Goal: Answer question/provide support

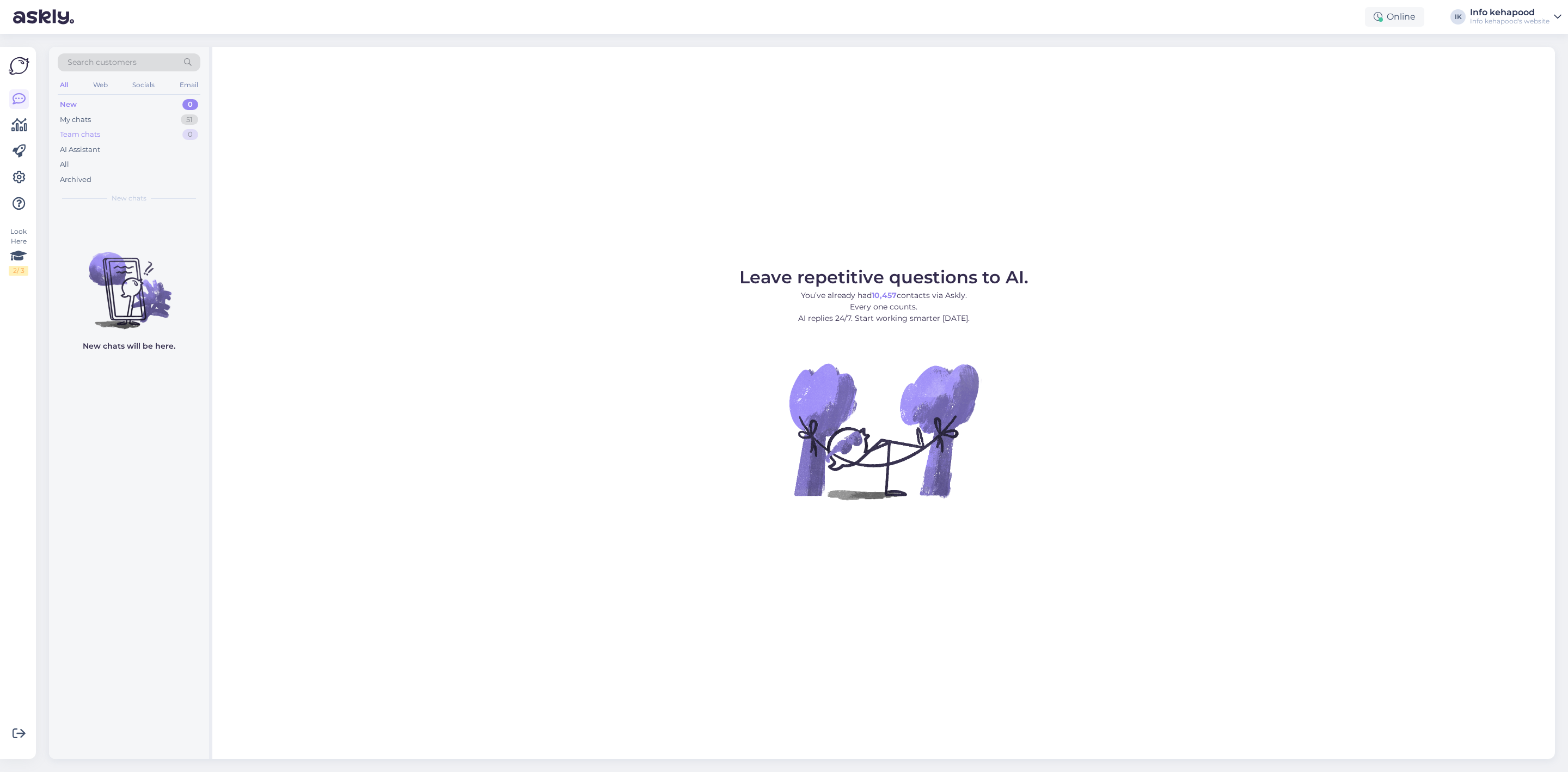
click at [141, 129] on div "Team chats 0" at bounding box center [129, 135] width 142 height 15
click at [136, 116] on div "My chats 51" at bounding box center [129, 120] width 142 height 15
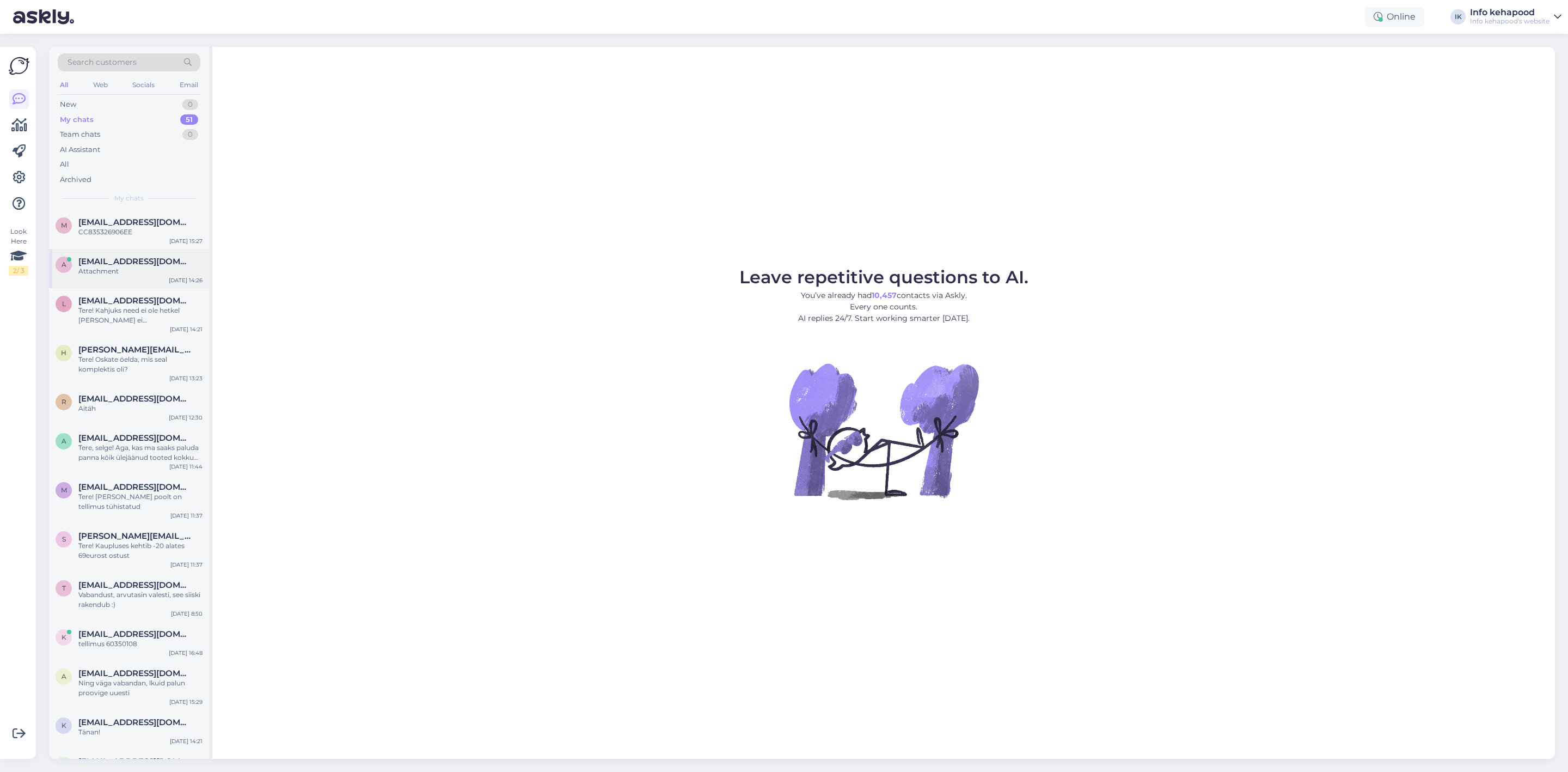
click at [111, 260] on span "[EMAIL_ADDRESS][DOMAIN_NAME]" at bounding box center [135, 262] width 114 height 10
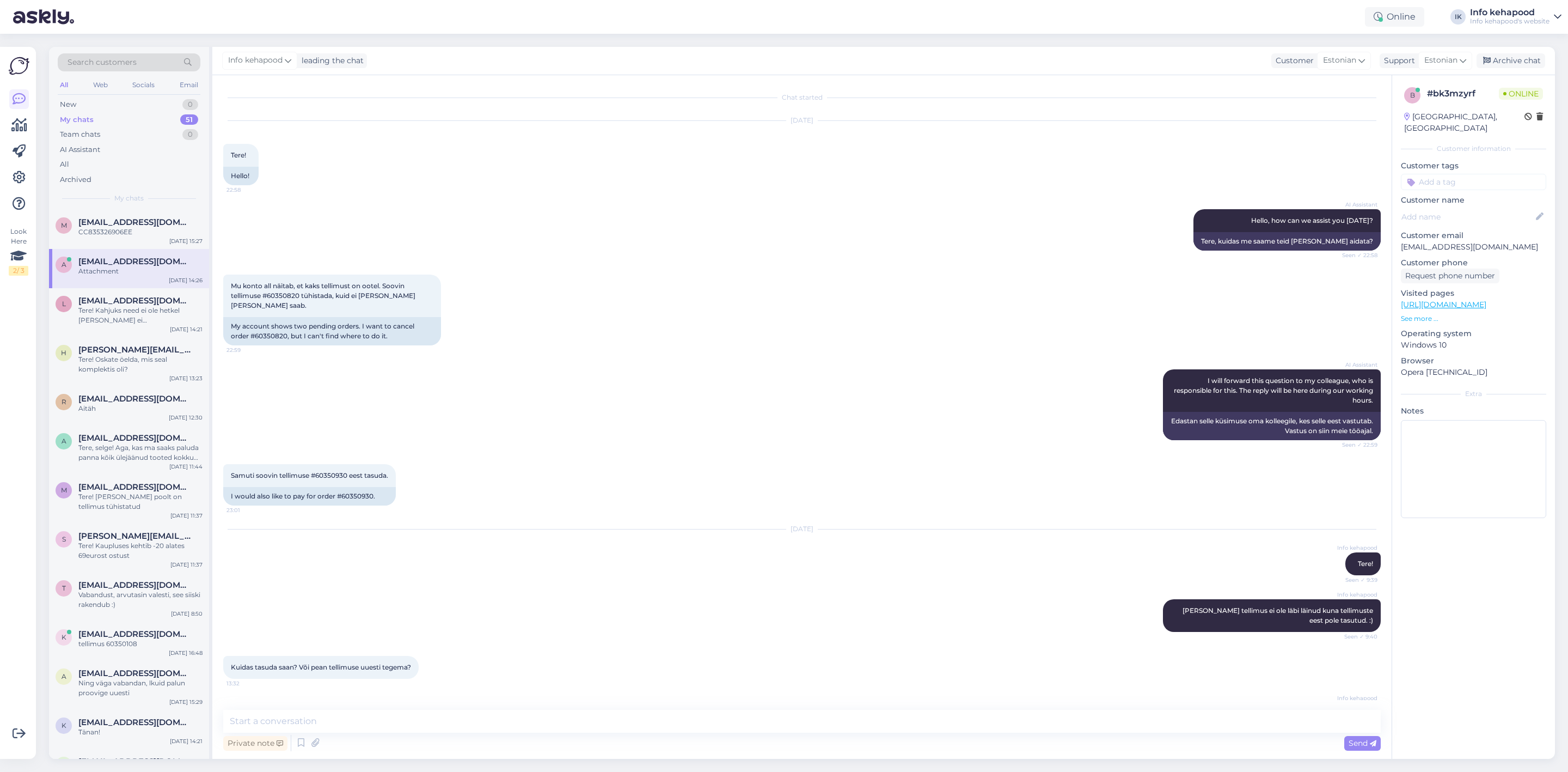
scroll to position [382, 0]
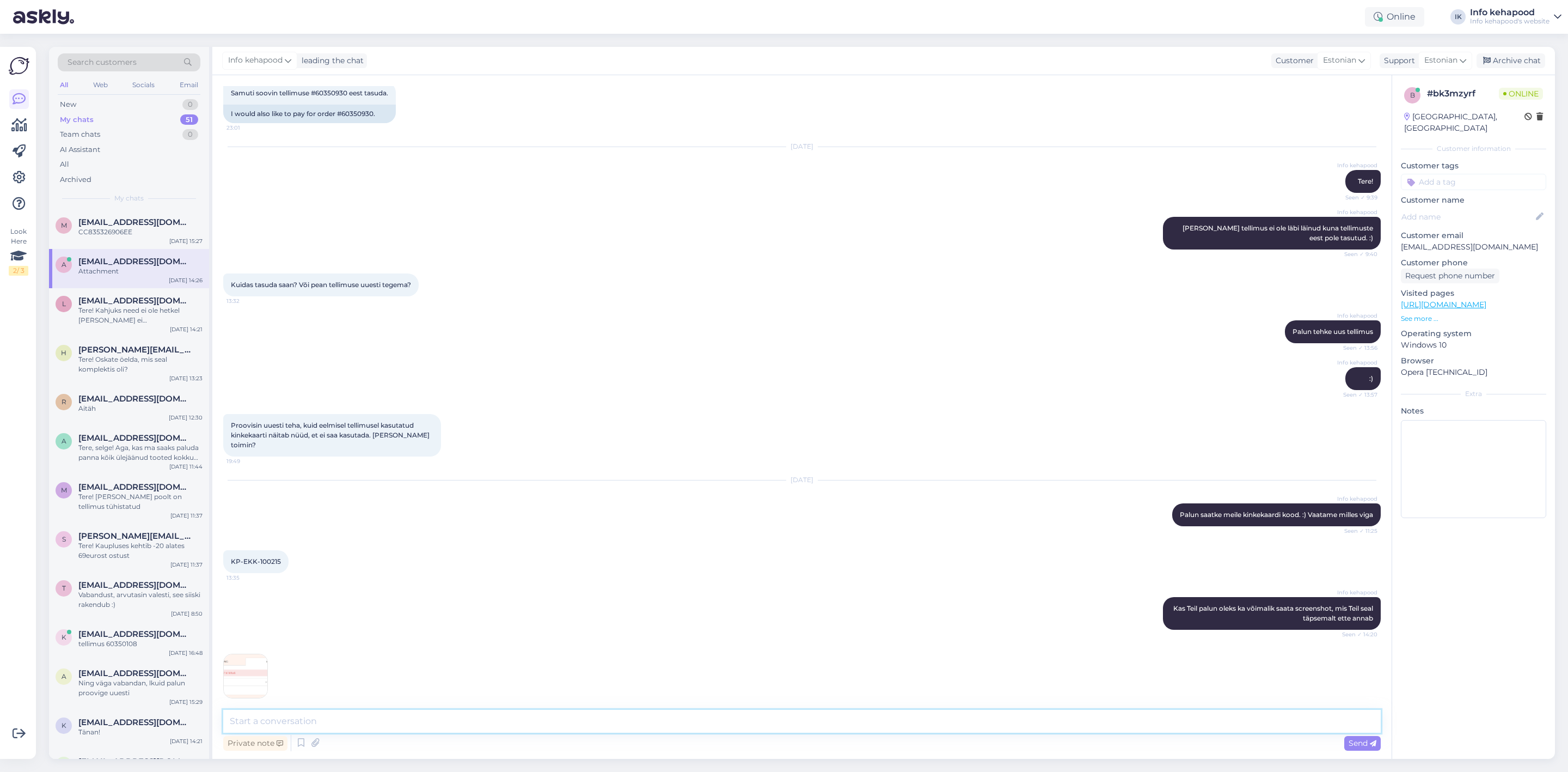
click at [332, 719] on textarea at bounding box center [801, 721] width 1157 height 23
click at [254, 722] on textarea "Peaks tootama :)" at bounding box center [801, 721] width 1157 height 23
type textarea "Peaks nuud tootama :)"
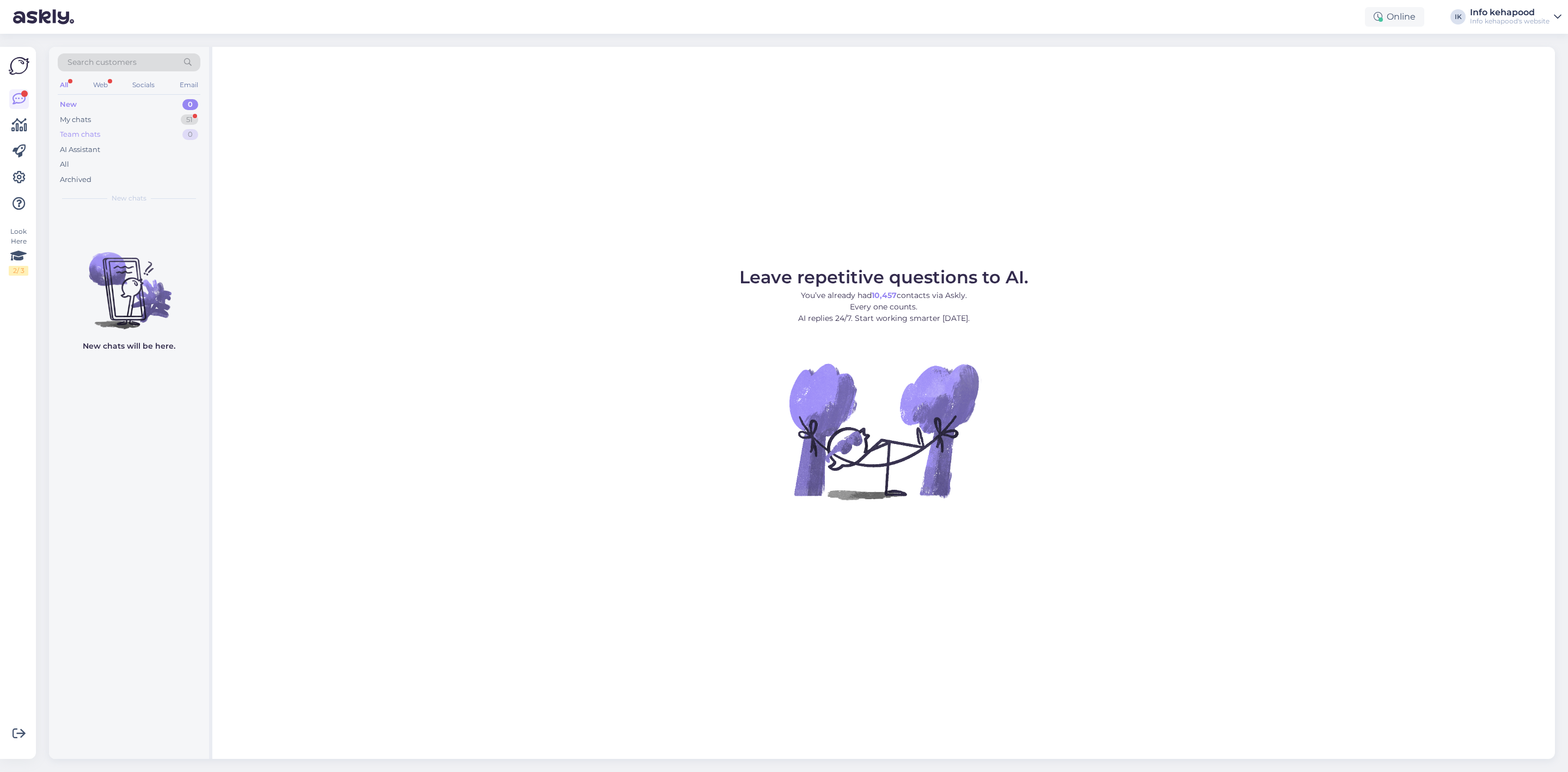
click at [103, 132] on div "Team chats 0" at bounding box center [129, 135] width 142 height 15
click at [103, 124] on div "My chats 51" at bounding box center [129, 120] width 142 height 15
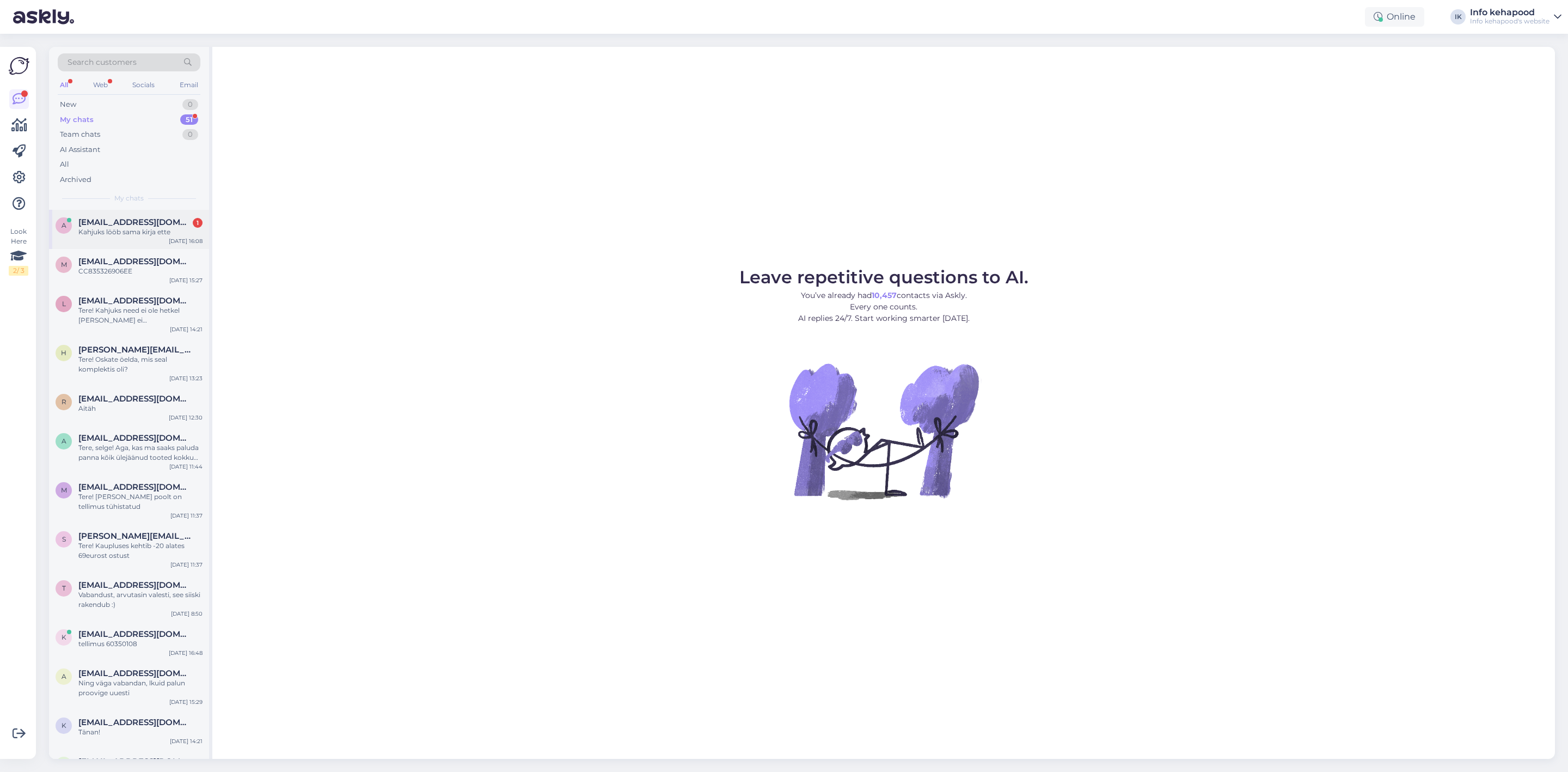
click at [135, 233] on div "Kahjuks lööb sama kirja ette" at bounding box center [140, 232] width 124 height 10
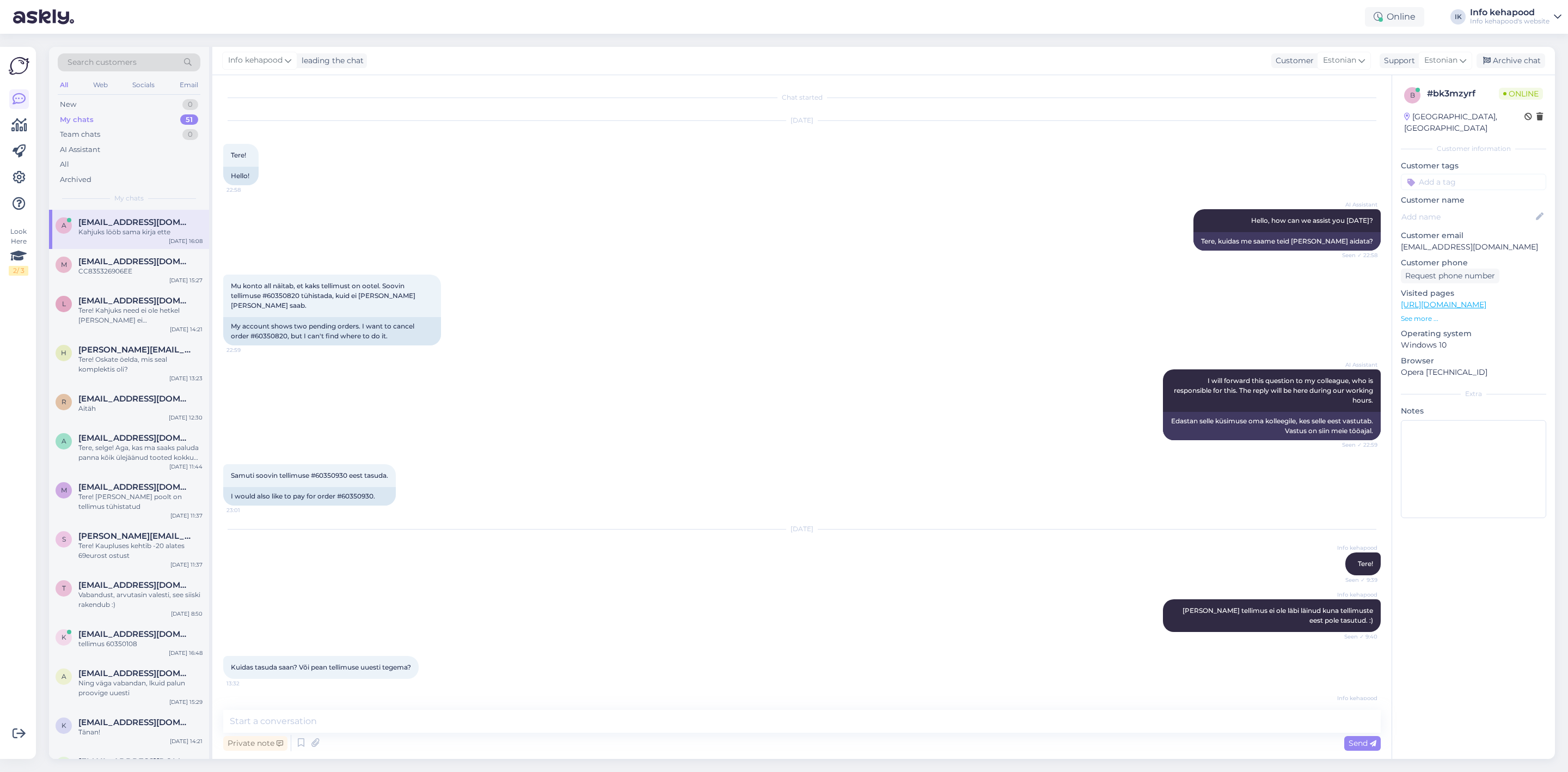
scroll to position [476, 0]
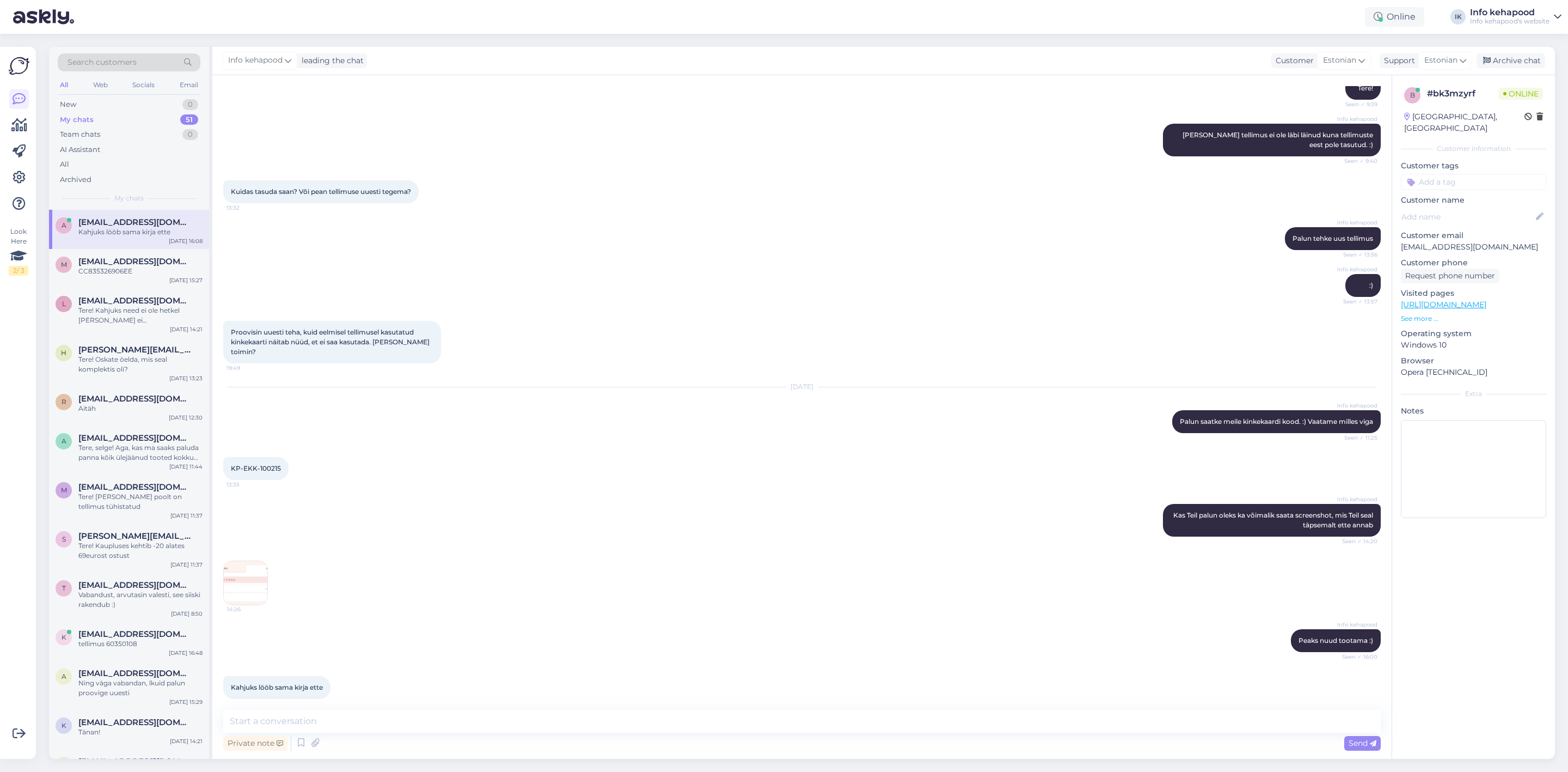
click at [408, 735] on div "Private note Send" at bounding box center [801, 743] width 1157 height 21
click at [403, 722] on textarea at bounding box center [801, 721] width 1157 height 23
paste textarea "KP-EKK-100255"
type textarea "Tegime uue koodi Teile KP-EKK-100255"
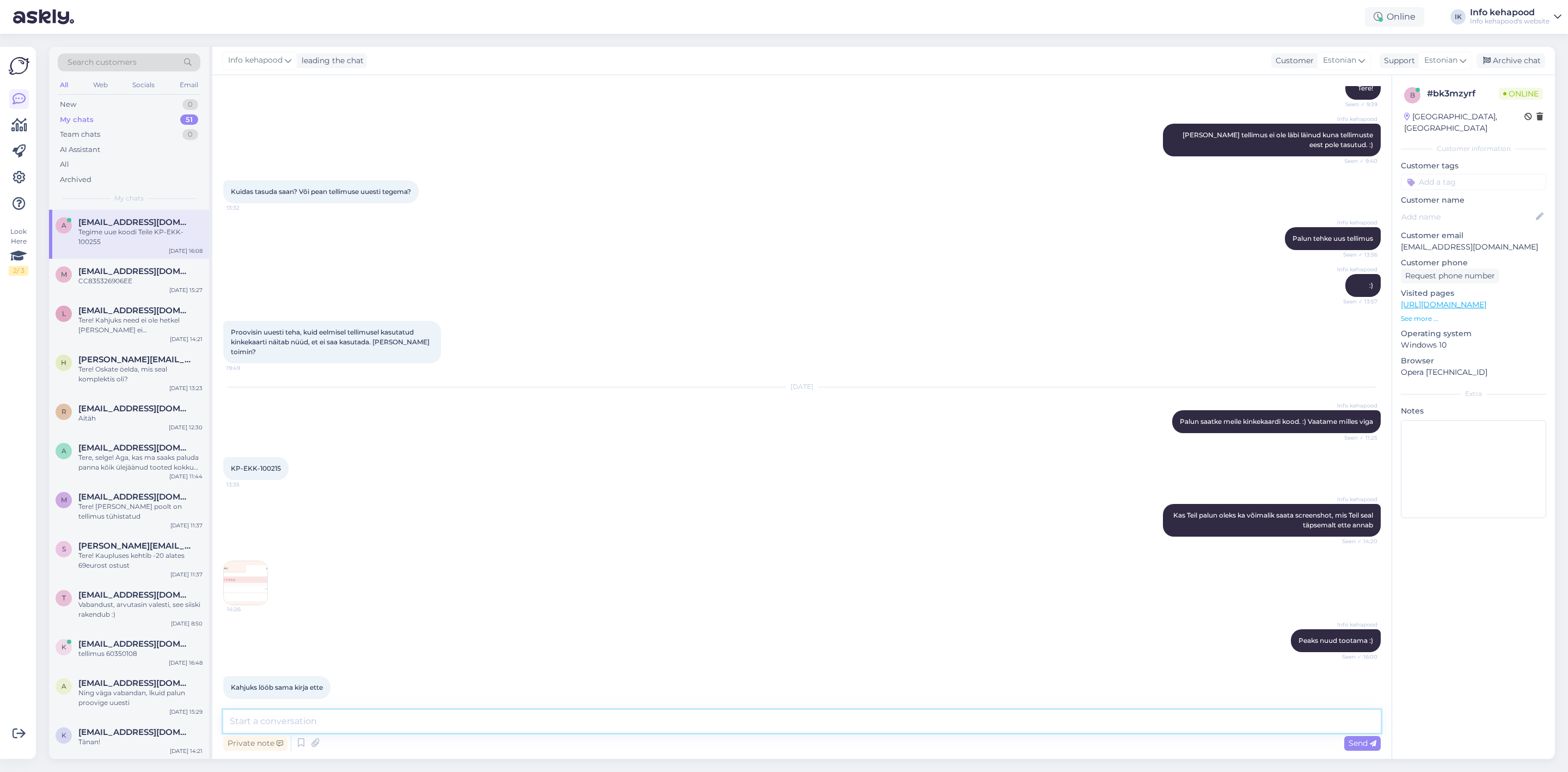
scroll to position [523, 0]
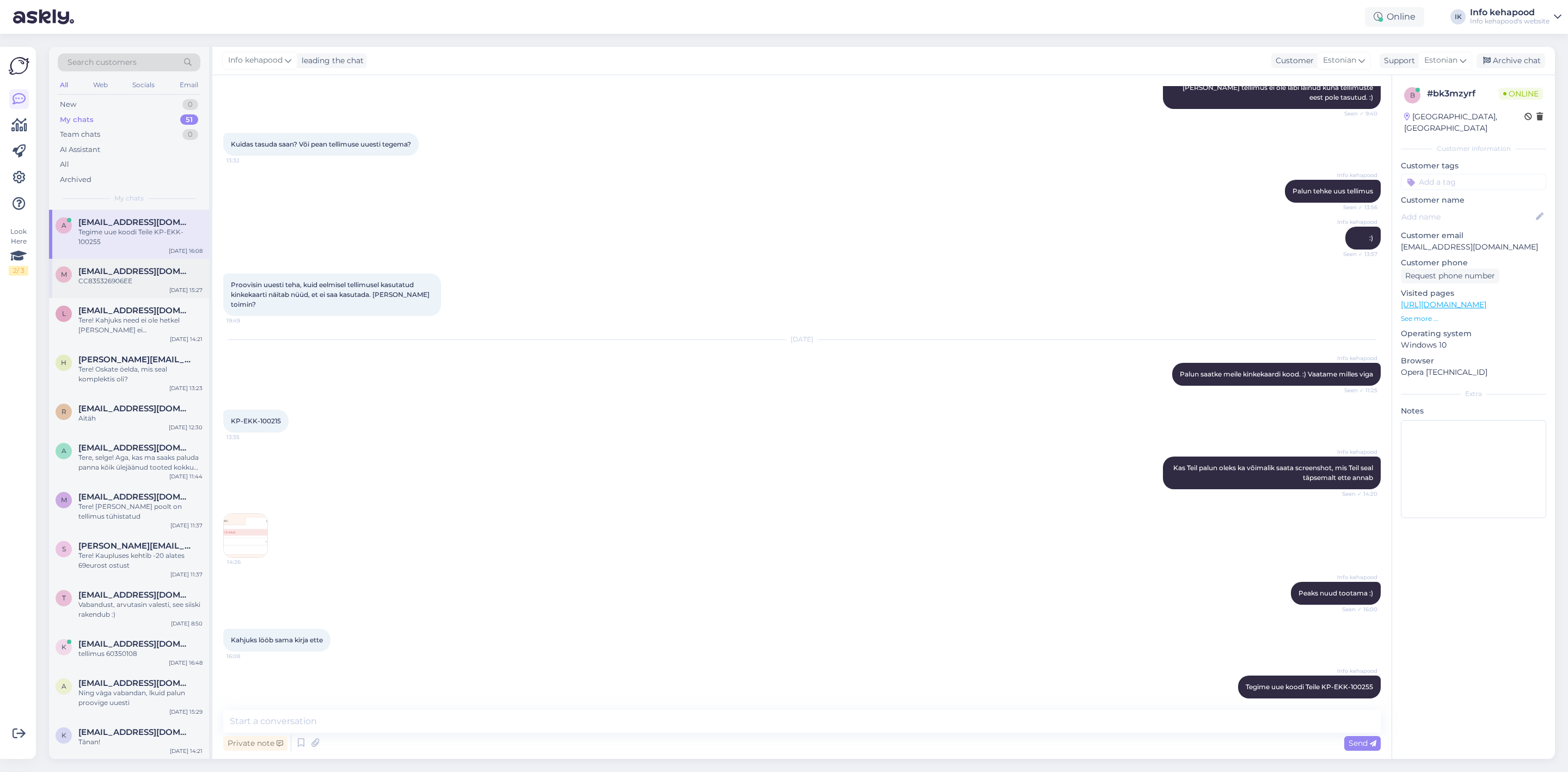
click at [82, 274] on span "[EMAIL_ADDRESS][DOMAIN_NAME]" at bounding box center [135, 271] width 114 height 10
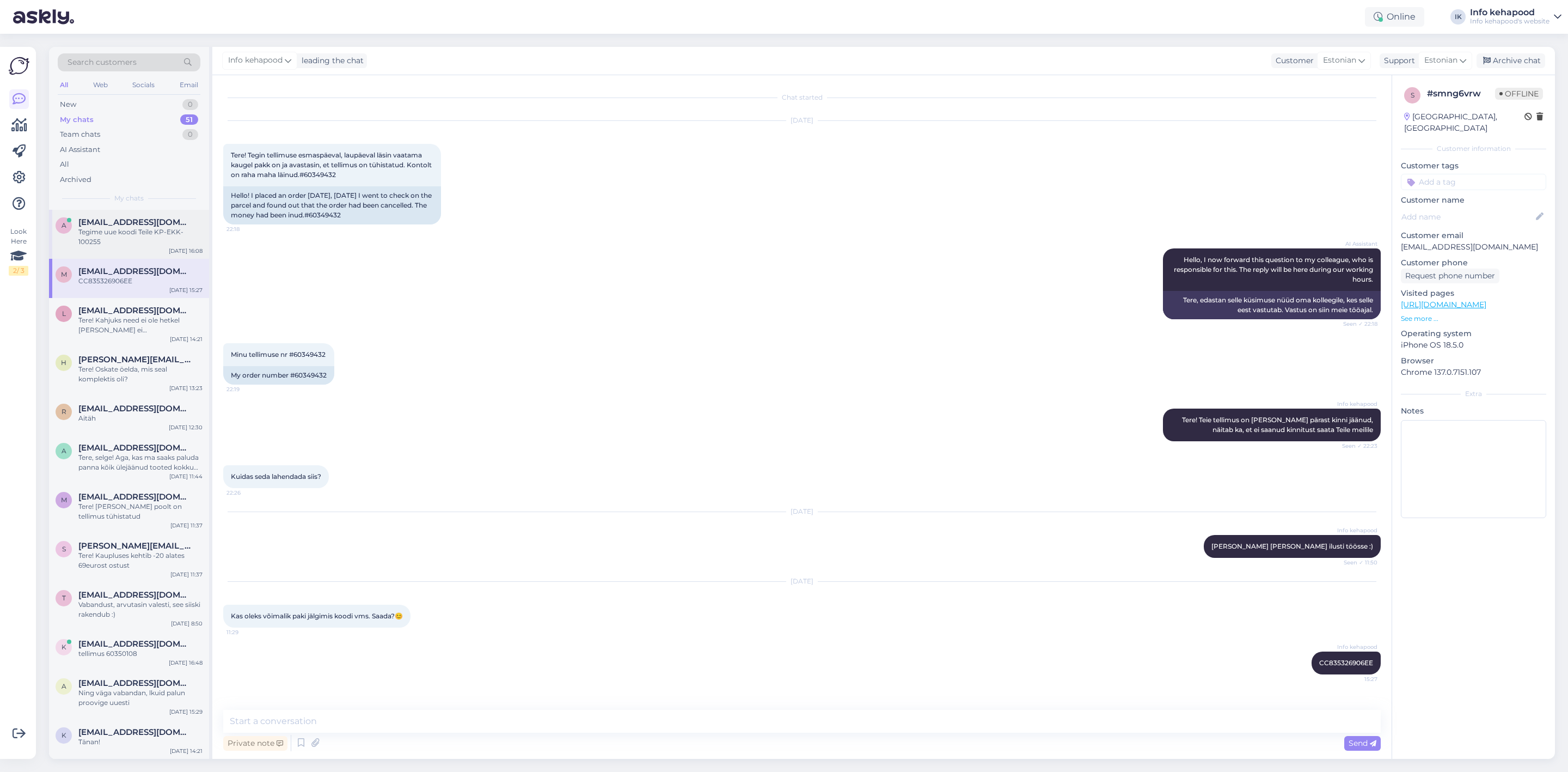
click at [105, 237] on div "Tegime uue koodi Teile KP-EKK-100255" at bounding box center [140, 237] width 124 height 19
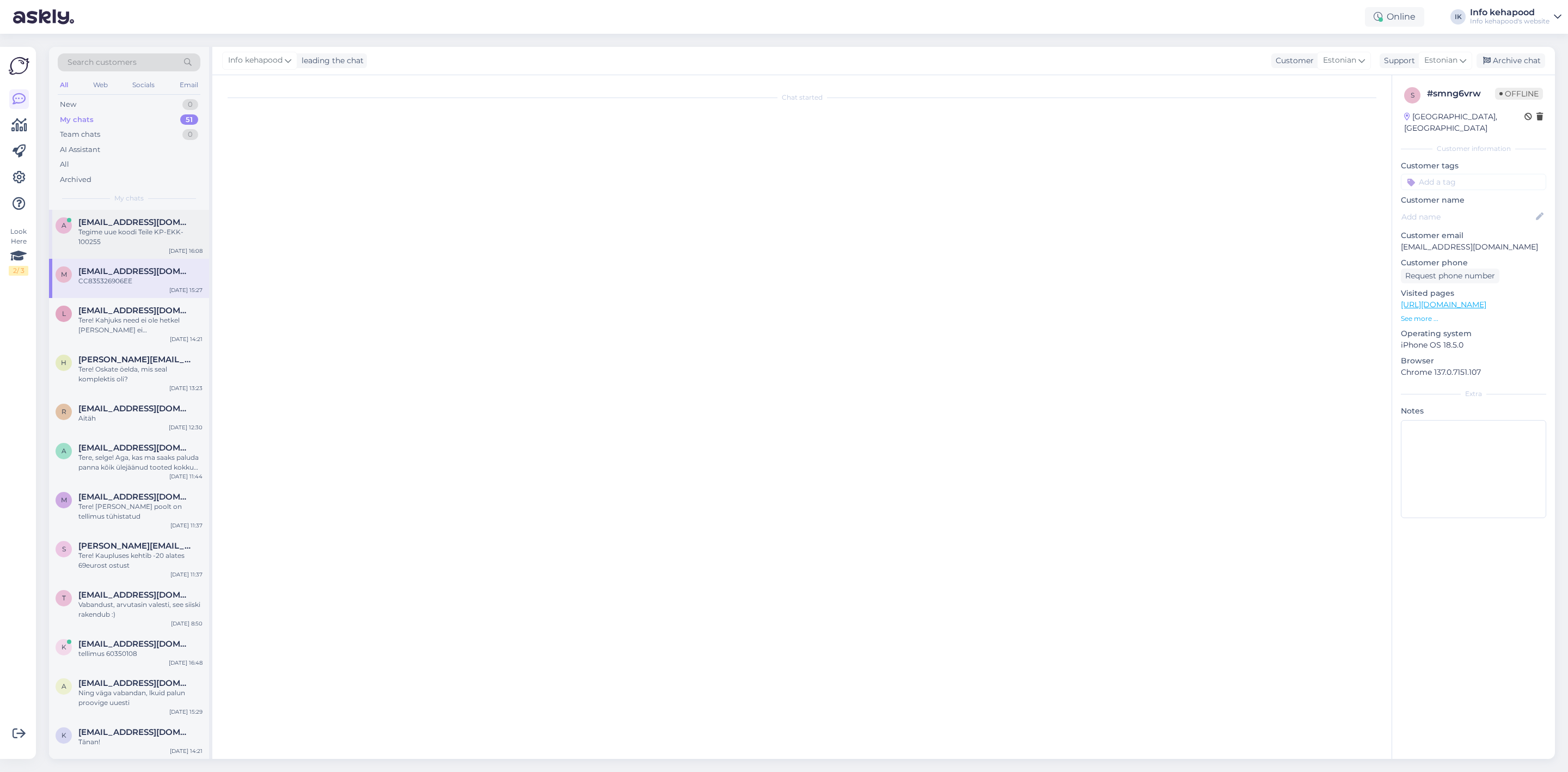
scroll to position [523, 0]
